Goal: Transaction & Acquisition: Purchase product/service

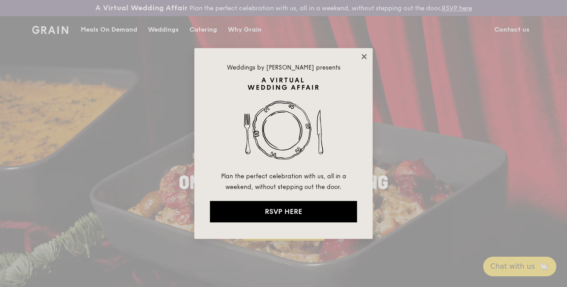
click at [363, 54] on icon at bounding box center [364, 57] width 8 height 8
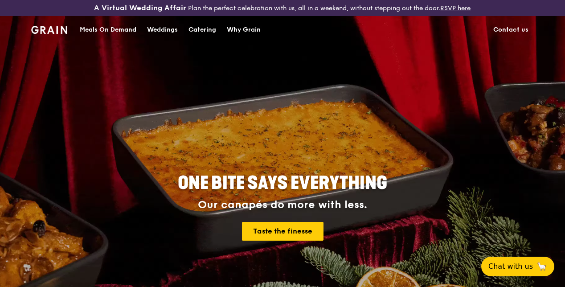
click at [206, 38] on div "Catering" at bounding box center [203, 29] width 28 height 27
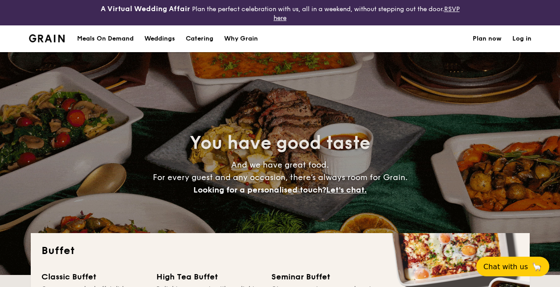
select select
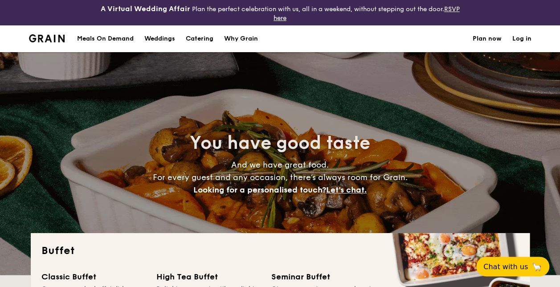
click at [127, 37] on div "Meals On Demand" at bounding box center [105, 38] width 57 height 27
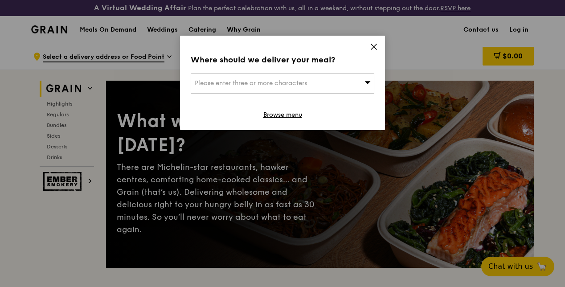
click at [337, 81] on div "Please enter three or more characters" at bounding box center [283, 83] width 184 height 20
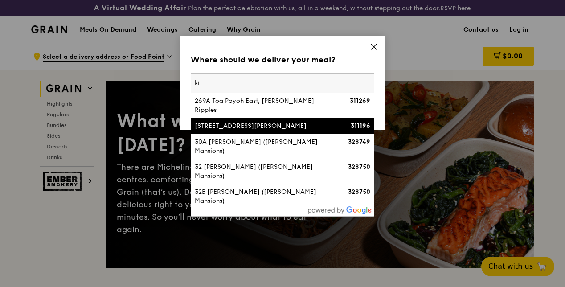
type input "k"
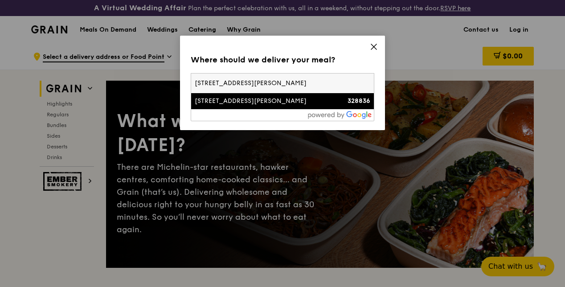
type input "81 kim keat road"
click at [275, 104] on div "81 Kim Keat Road" at bounding box center [261, 101] width 132 height 9
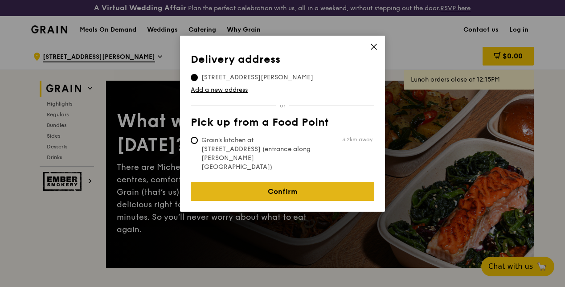
click at [287, 182] on link "Confirm" at bounding box center [283, 191] width 184 height 19
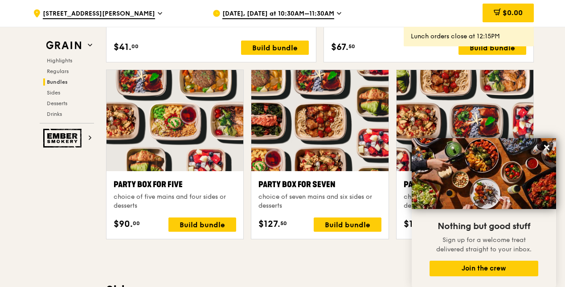
scroll to position [1774, 0]
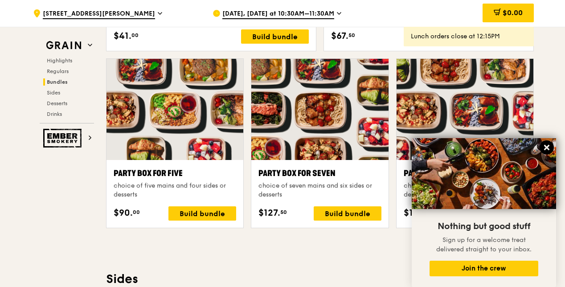
click at [548, 145] on icon at bounding box center [546, 147] width 5 height 5
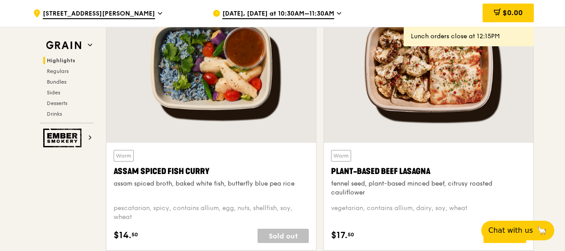
scroll to position [0, 0]
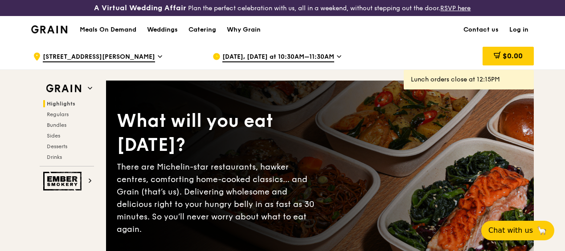
click at [46, 33] on img at bounding box center [49, 29] width 36 height 8
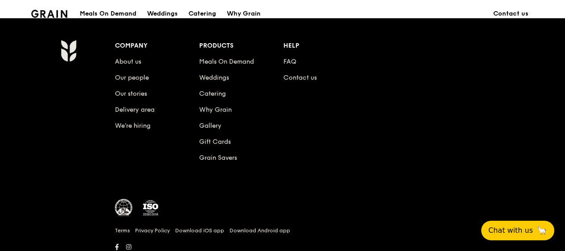
scroll to position [873, 0]
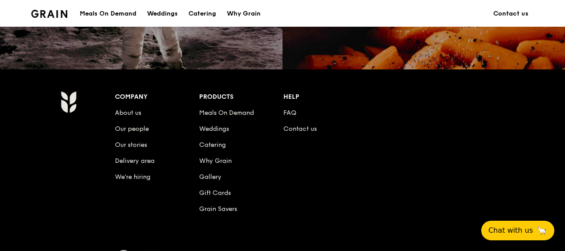
click at [223, 115] on li "Meals On Demand" at bounding box center [241, 111] width 84 height 16
click at [222, 117] on link "Meals On Demand" at bounding box center [226, 113] width 55 height 8
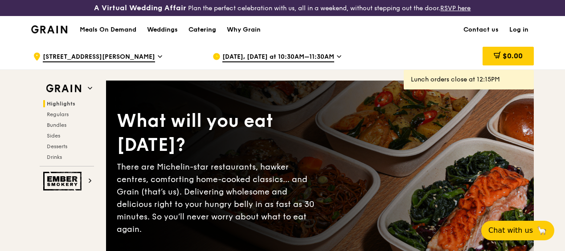
click at [198, 34] on div "Catering" at bounding box center [203, 29] width 28 height 27
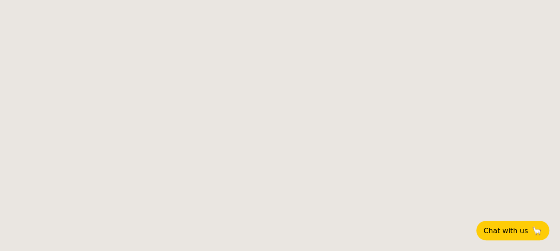
select select
